Goal: Task Accomplishment & Management: Manage account settings

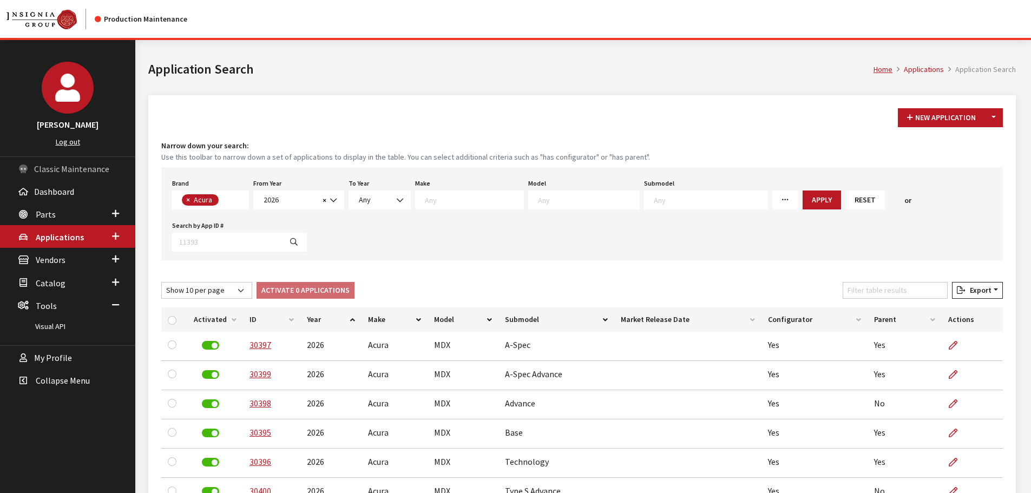
click at [70, 167] on span "Classic Maintenance" at bounding box center [71, 168] width 75 height 11
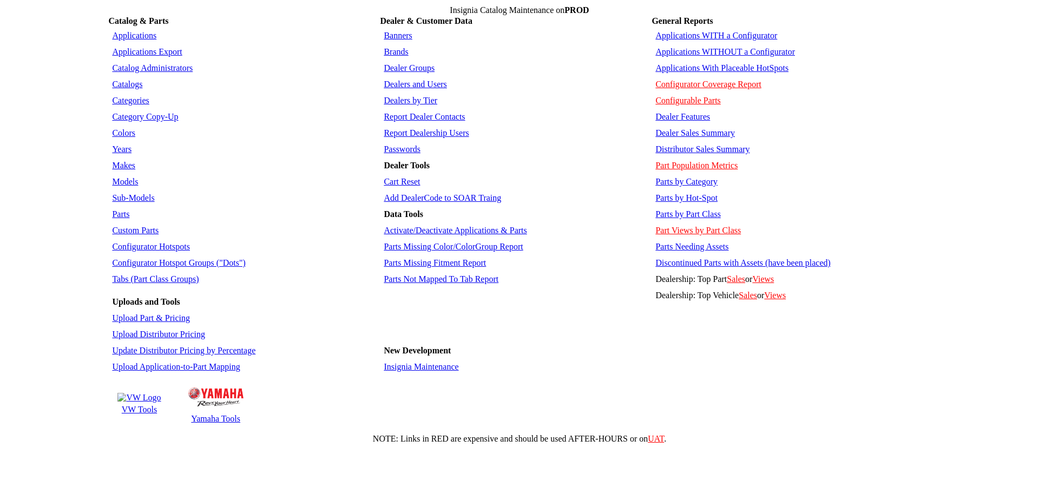
click at [687, 177] on link "Parts by Category" at bounding box center [686, 181] width 62 height 9
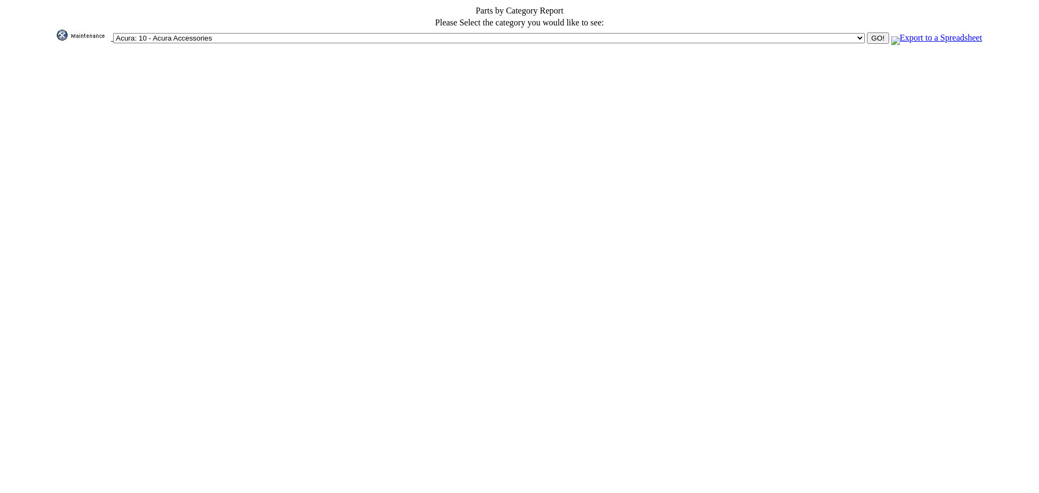
click at [867, 36] on input "GO!" at bounding box center [878, 37] width 22 height 11
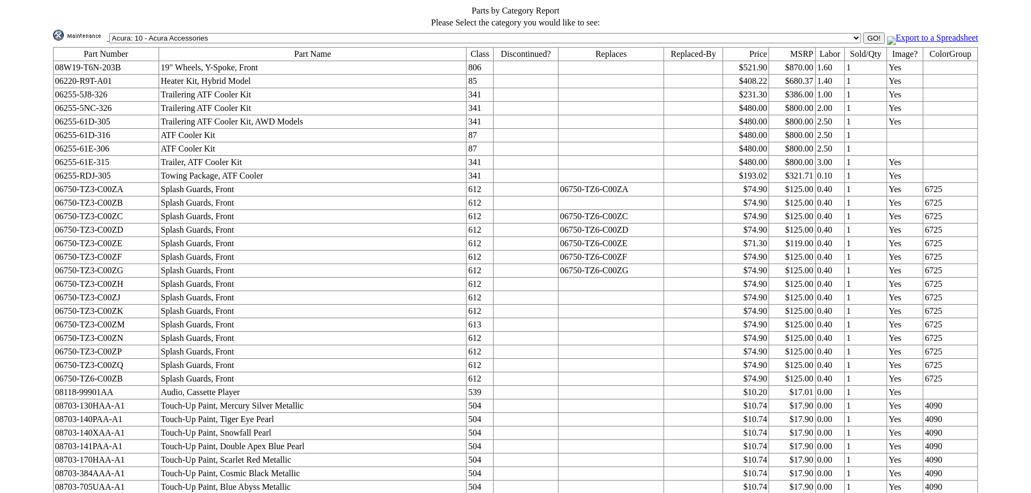
click at [887, 34] on link "Export to a Spreadsheet" at bounding box center [932, 37] width 91 height 9
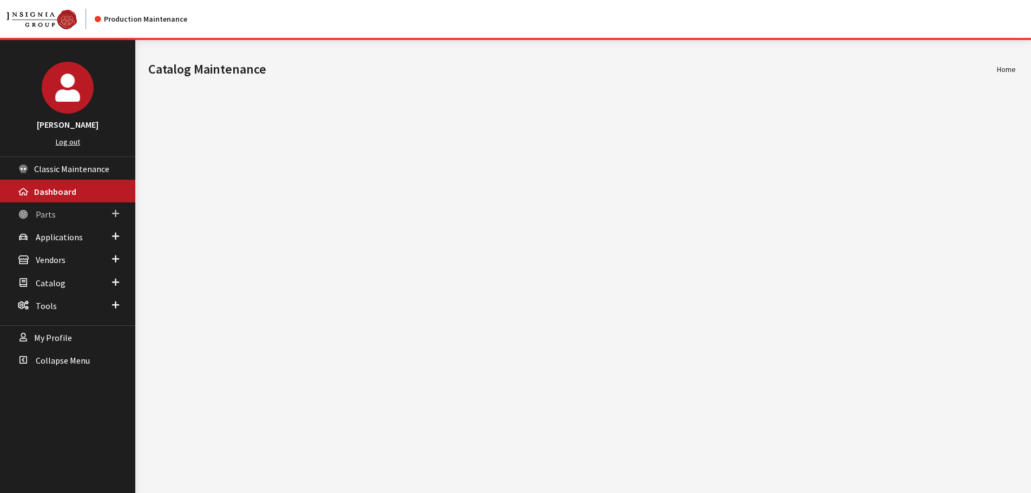
click at [46, 218] on span "Parts" at bounding box center [46, 214] width 20 height 11
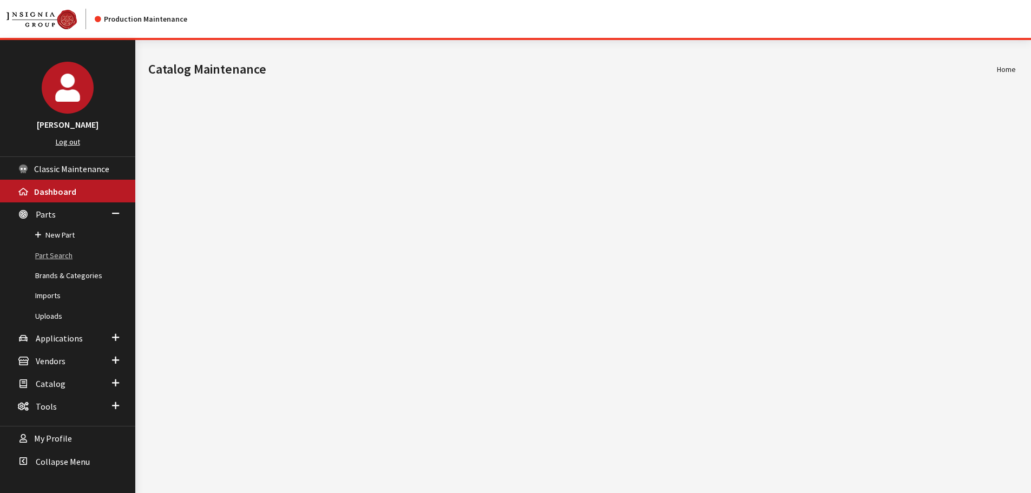
click at [46, 253] on link "Part Search" at bounding box center [67, 256] width 135 height 20
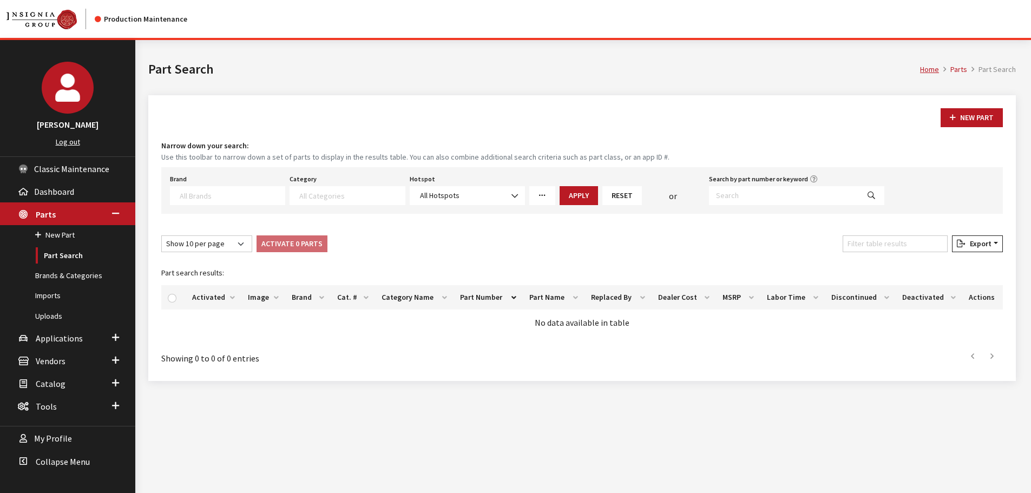
select select
click at [777, 193] on input "Search by part number or keyword" at bounding box center [784, 195] width 150 height 19
paste input "MB5Z7813086AC"
type input "MB5Z7813086AC"
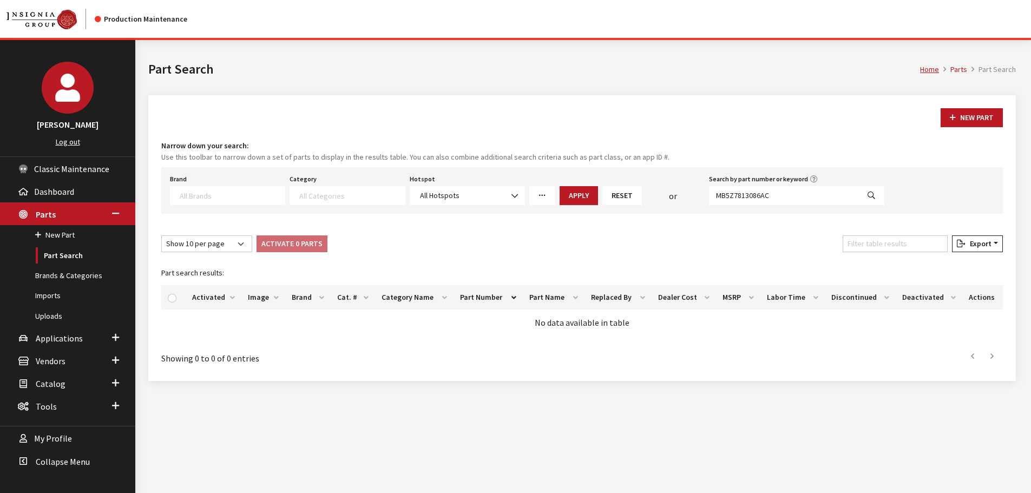
select select
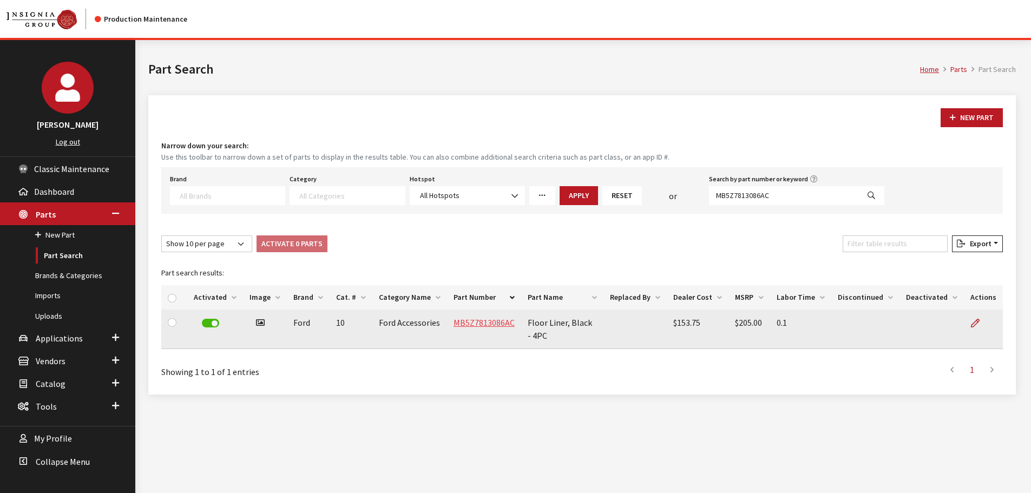
click at [477, 324] on link "MB5Z7813086AC" at bounding box center [483, 322] width 61 height 11
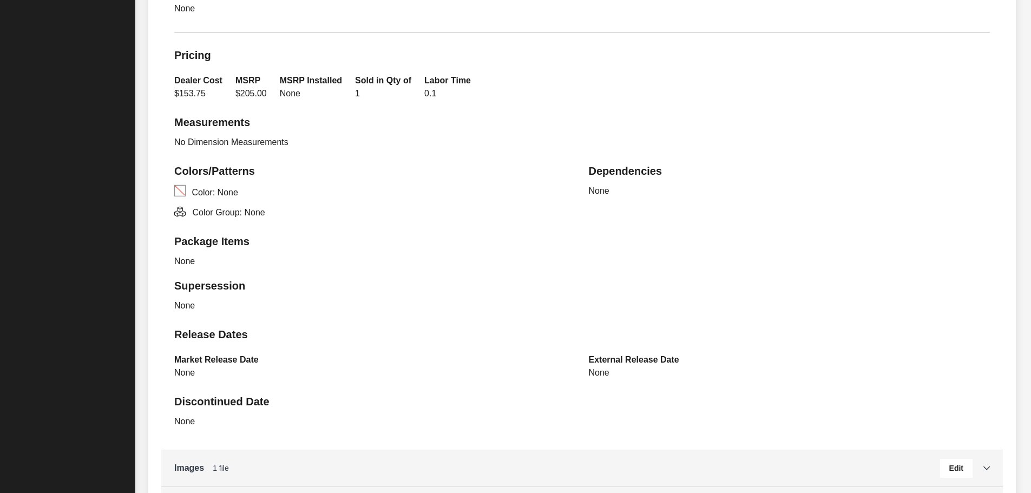
scroll to position [641, 0]
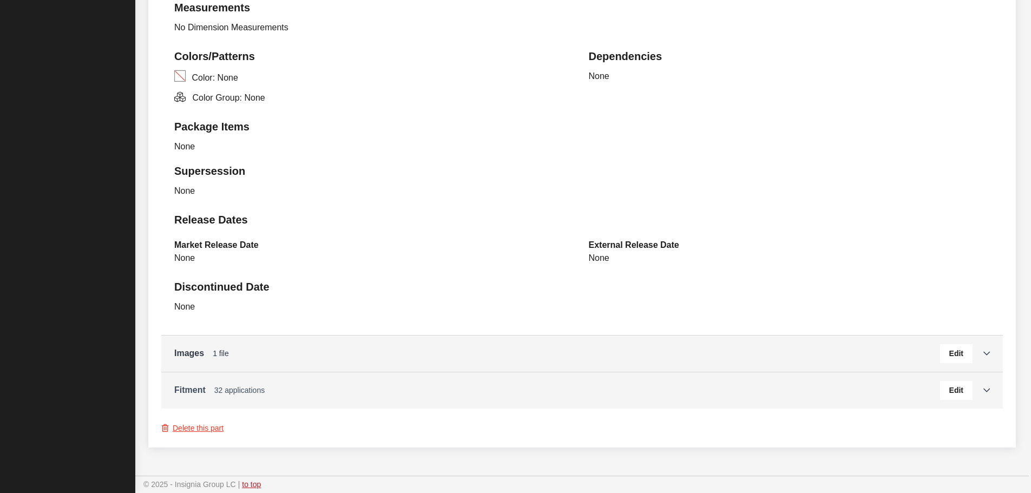
click at [214, 393] on span "32 applications" at bounding box center [239, 390] width 50 height 9
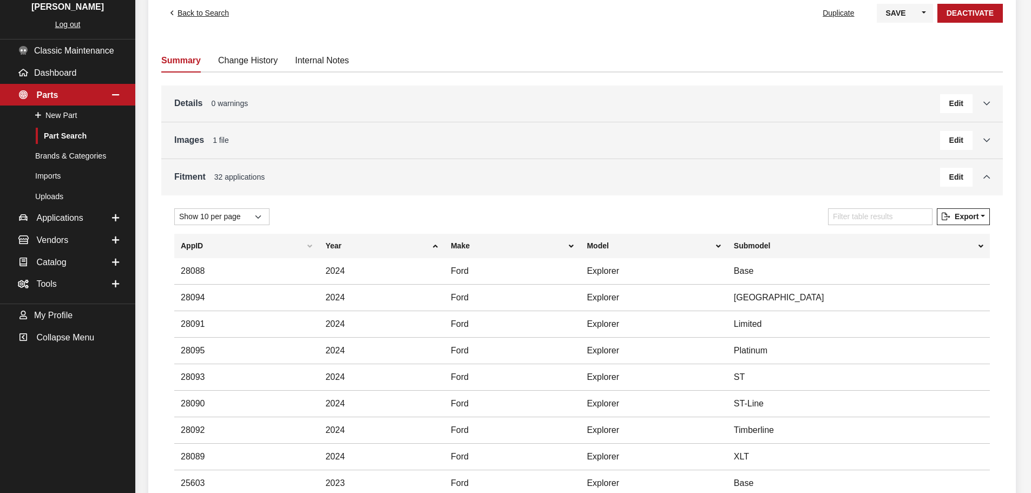
scroll to position [116, 0]
click at [957, 187] on button "Edit" at bounding box center [956, 178] width 32 height 19
click at [954, 183] on button "Edit" at bounding box center [956, 178] width 32 height 19
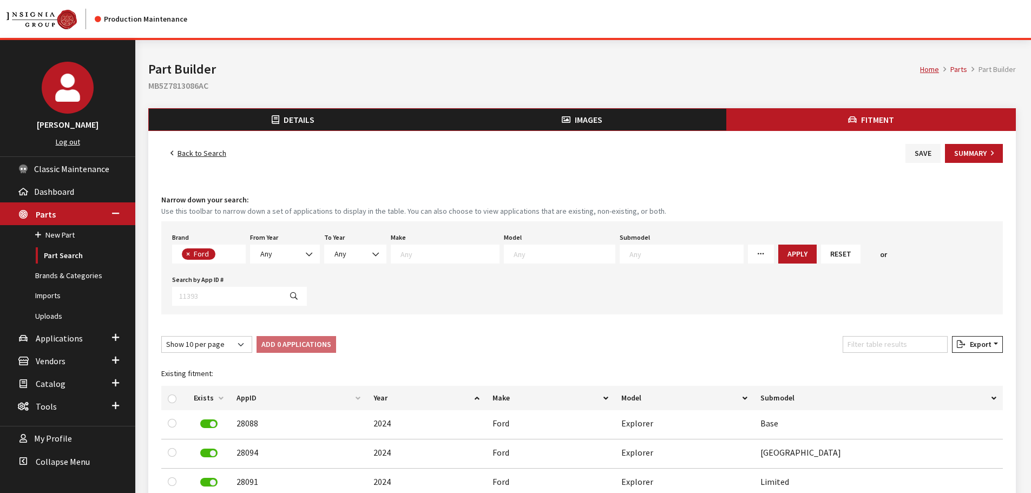
scroll to position [38, 0]
click at [283, 253] on span "Any" at bounding box center [285, 253] width 56 height 11
select select "2025"
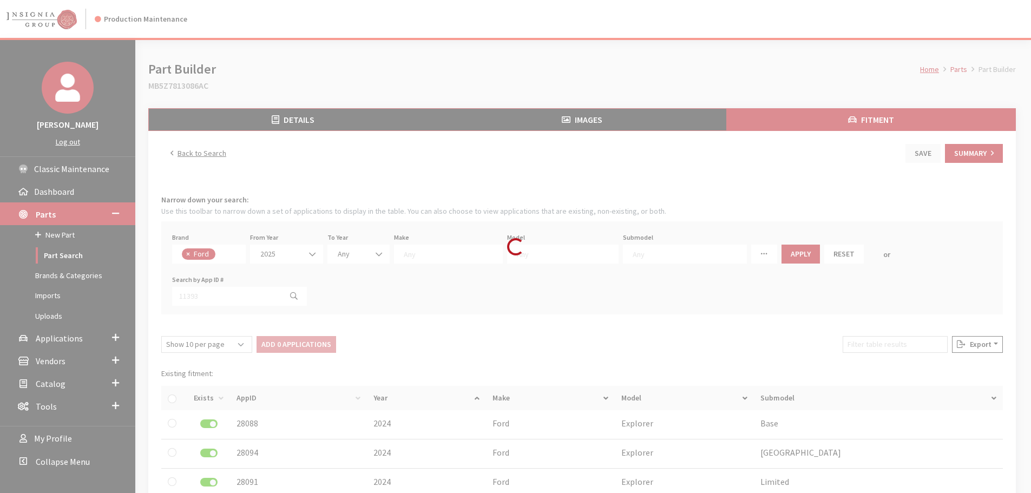
select select
select select "2025"
select select
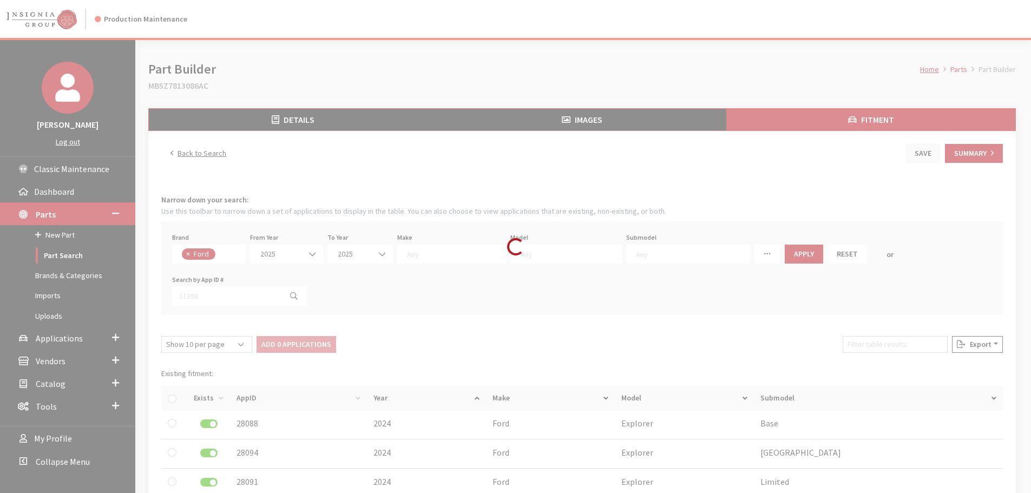
select select
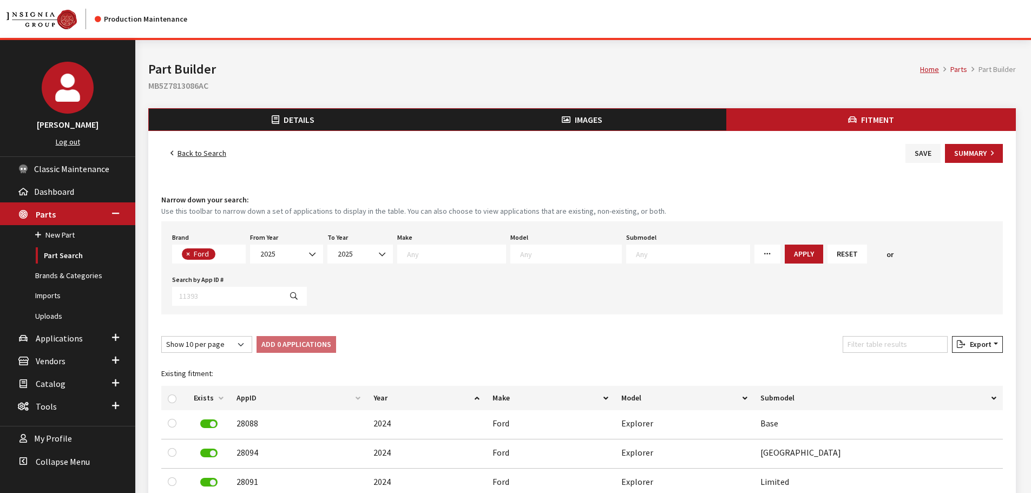
click at [575, 252] on textarea "Search" at bounding box center [570, 254] width 101 height 10
type textarea "ex"
select select "139"
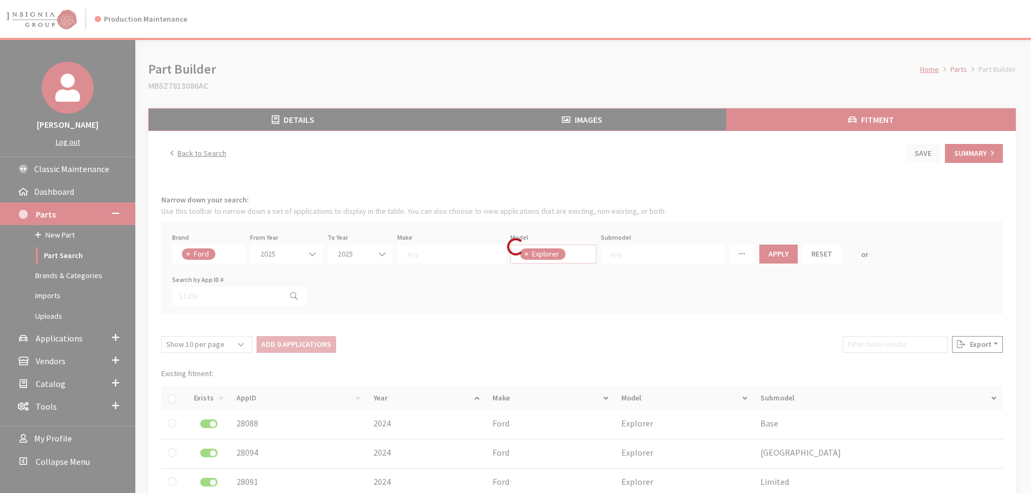
scroll to position [62, 0]
select select
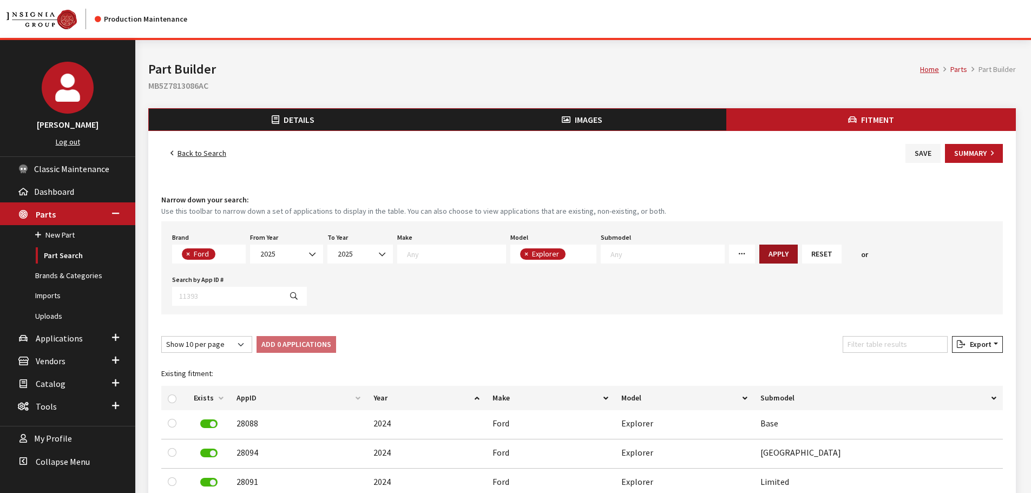
click at [759, 256] on button "Apply" at bounding box center [778, 254] width 38 height 19
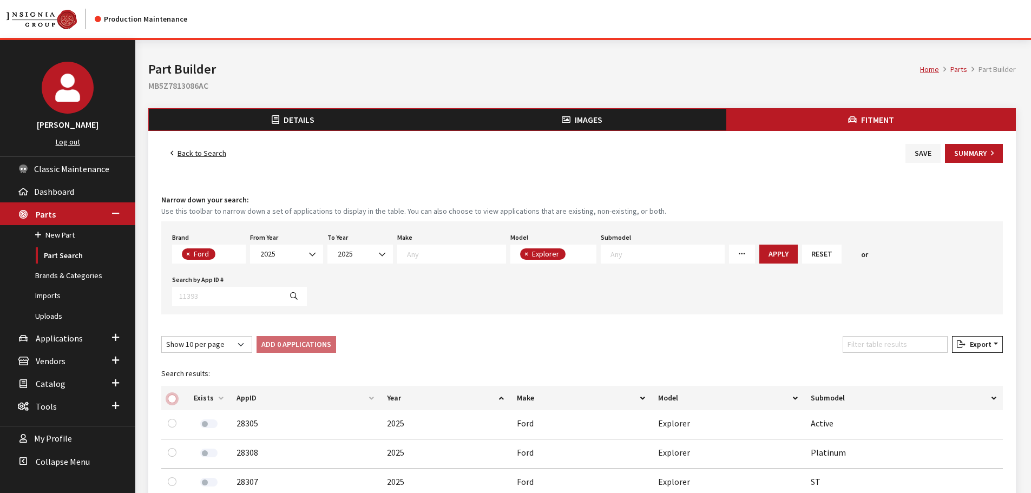
drag, startPoint x: 172, startPoint y: 357, endPoint x: 200, endPoint y: 348, distance: 30.1
click at [172, 394] on input "checkbox" at bounding box center [172, 398] width 9 height 9
checkbox input "true"
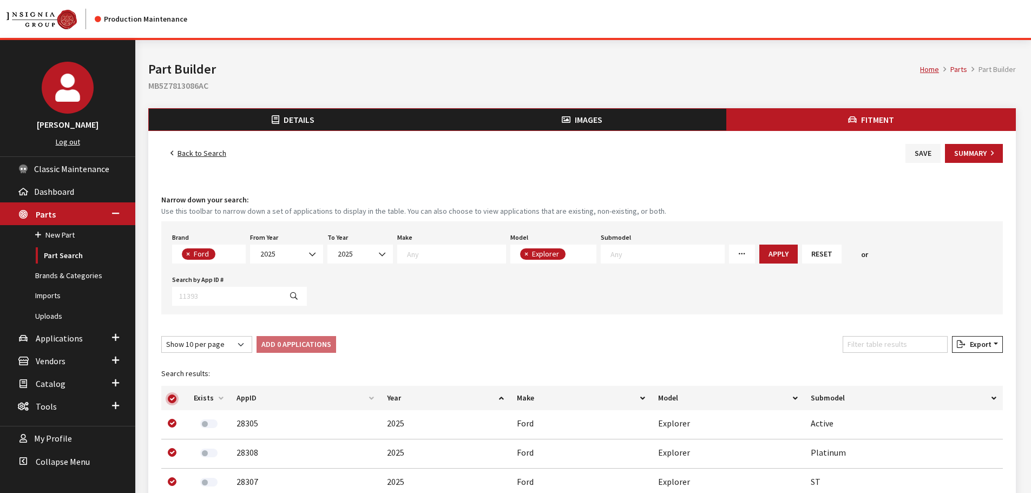
checkbox input "true"
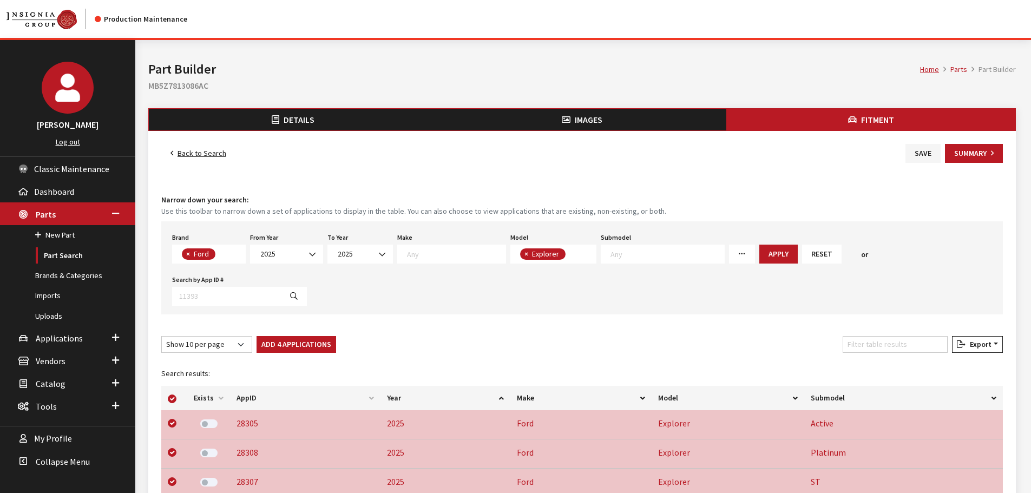
drag, startPoint x: 315, startPoint y: 303, endPoint x: 335, endPoint y: 298, distance: 20.6
click at [315, 336] on button "Add 4 Applications" at bounding box center [296, 344] width 80 height 17
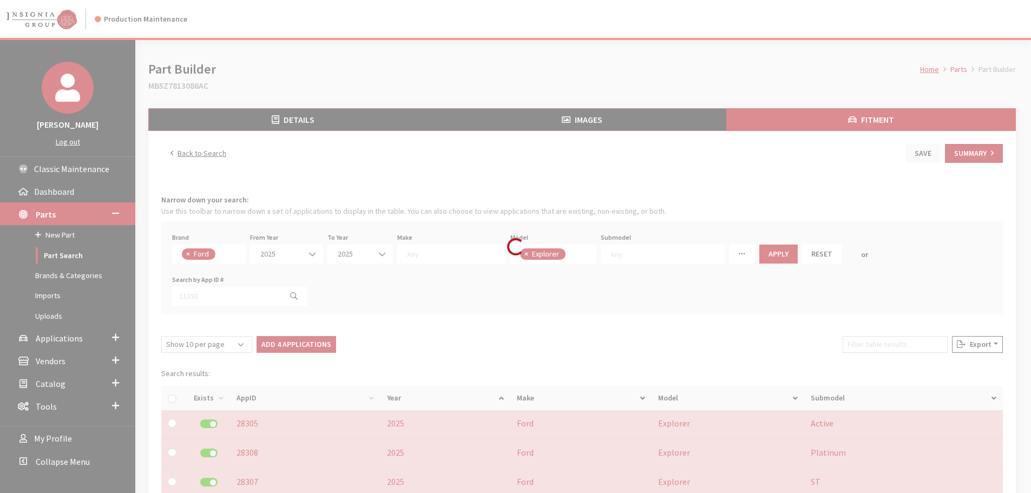
checkbox input "false"
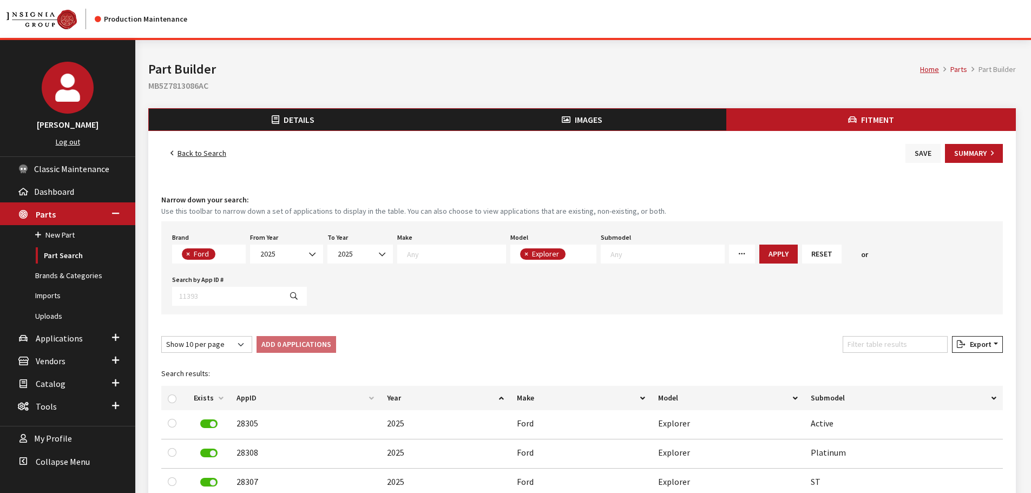
click at [923, 156] on button "Save" at bounding box center [922, 153] width 35 height 19
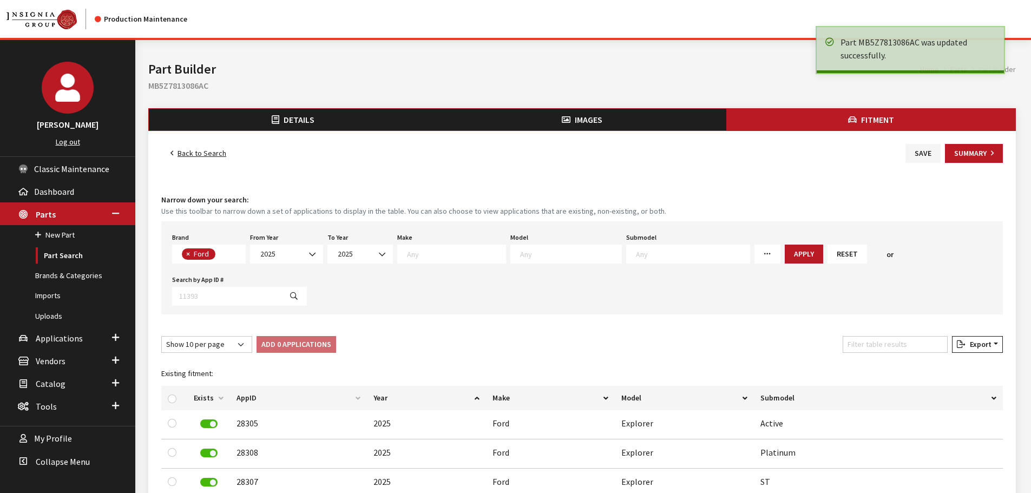
select select
click at [192, 151] on link "Back to Search" at bounding box center [198, 153] width 74 height 19
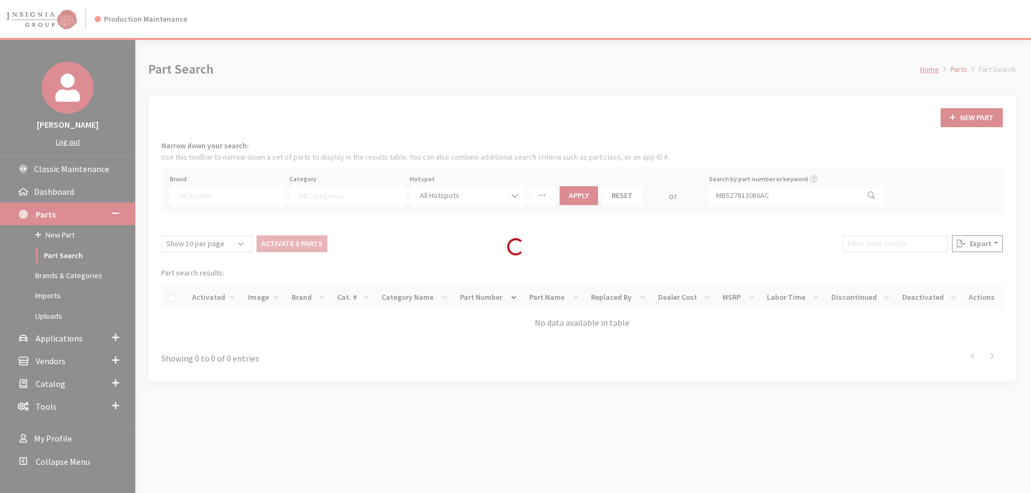
select select
